Goal: Task Accomplishment & Management: Complete application form

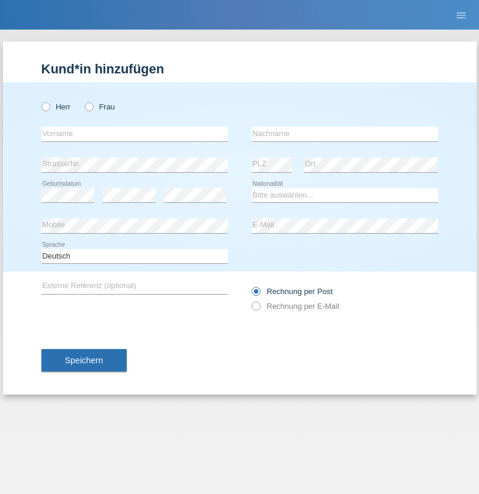
radio input "true"
click at [134, 134] on input "text" at bounding box center [134, 134] width 186 height 15
type input "[PERSON_NAME]"
click at [344, 134] on input "text" at bounding box center [345, 134] width 186 height 15
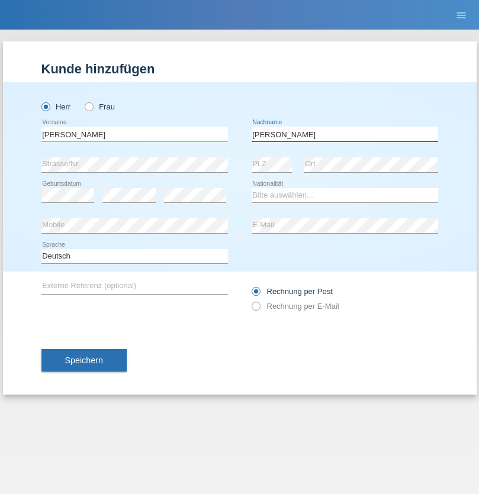
type input "[PERSON_NAME]"
select select "CH"
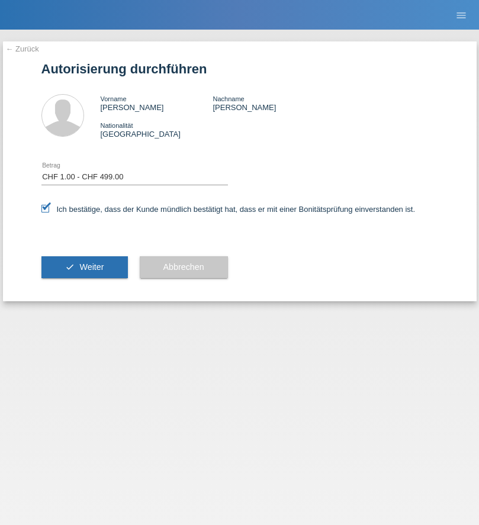
select select "1"
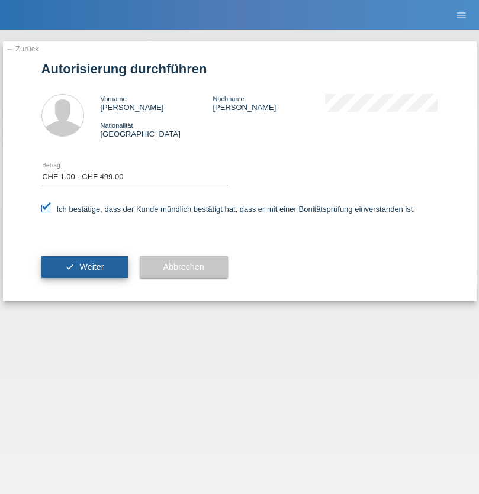
click at [84, 267] on span "Weiter" at bounding box center [91, 266] width 24 height 9
